Goal: Find specific page/section: Find specific page/section

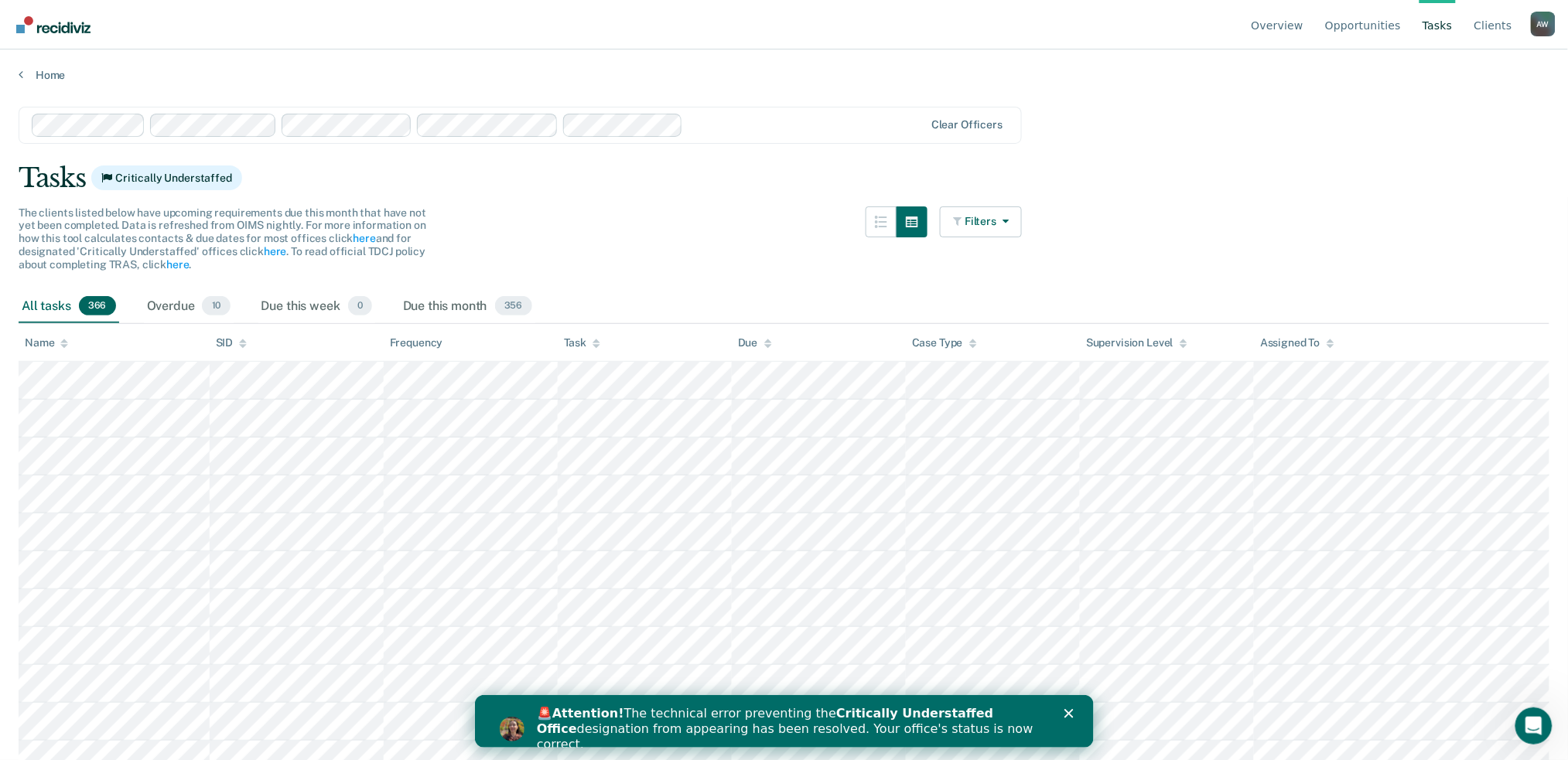
click at [1072, 711] on icon "Close" at bounding box center [1068, 713] width 10 height 10
